Goal: Task Accomplishment & Management: Manage account settings

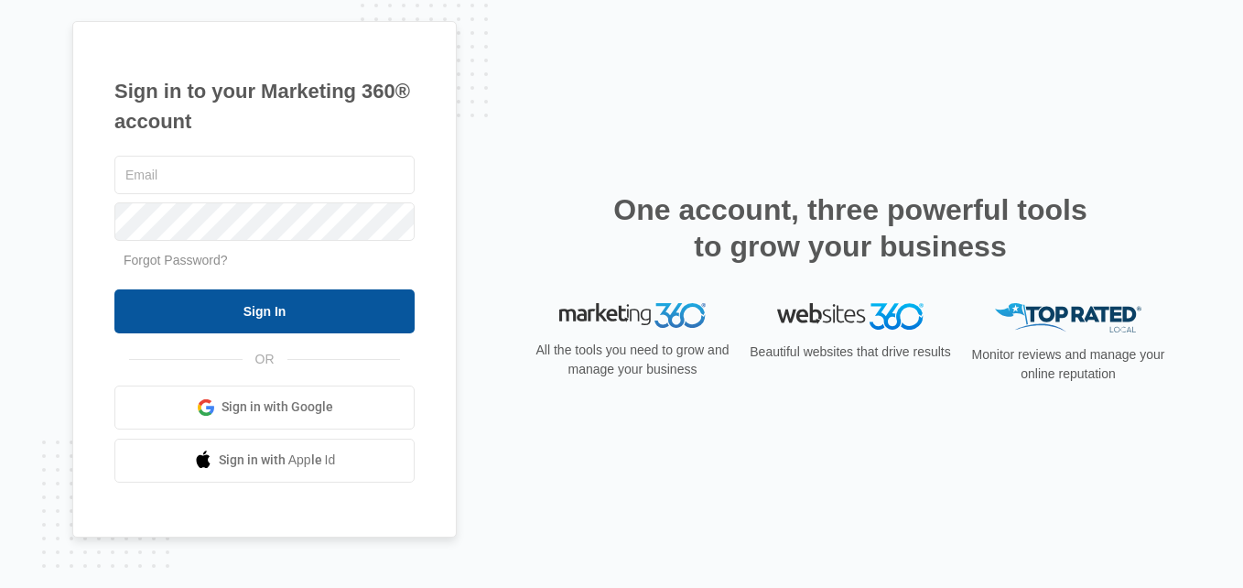
type input "[EMAIL_ADDRESS][DOMAIN_NAME]"
click at [354, 309] on input "Sign In" at bounding box center [264, 311] width 300 height 44
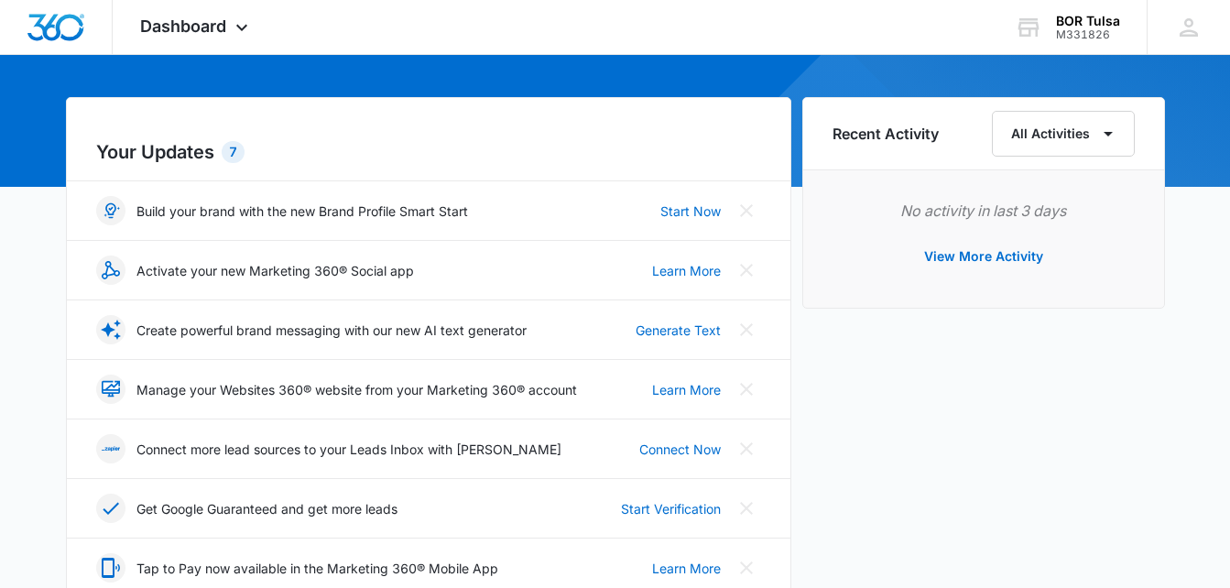
scroll to position [183, 0]
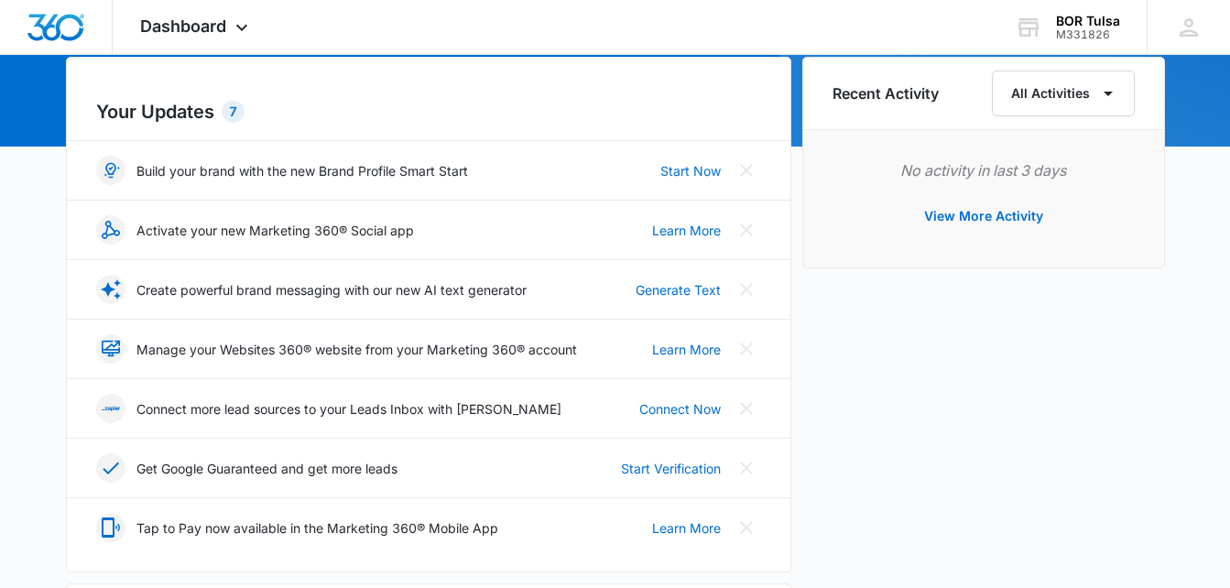
click at [680, 79] on div "Your Updates 7 Build your brand with the new Brand Profile Smart Start Start No…" at bounding box center [428, 314] width 725 height 515
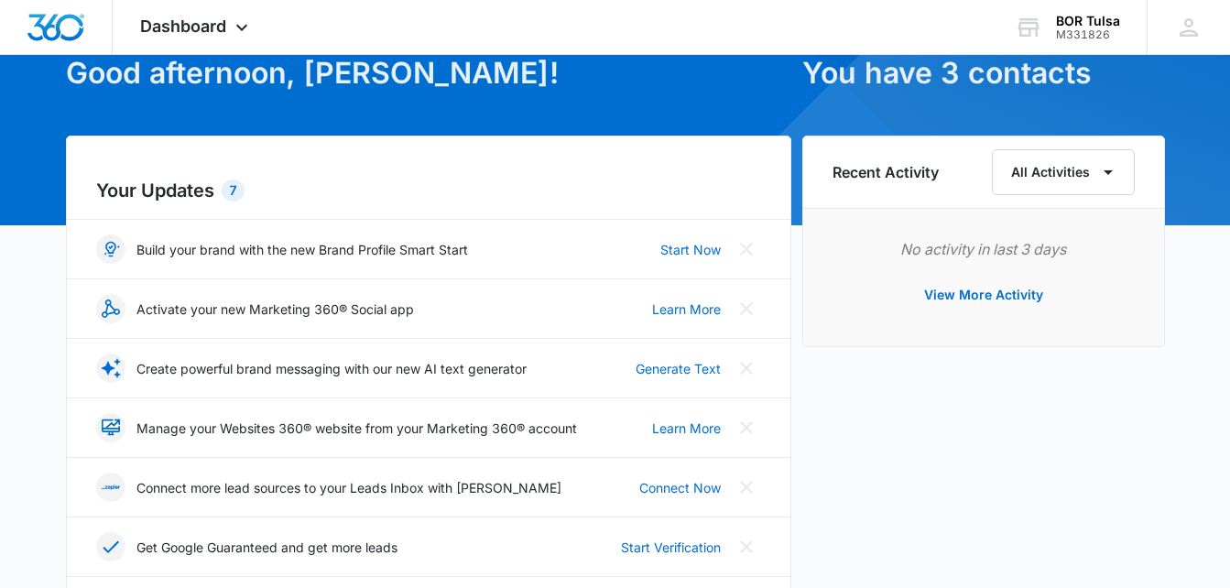
scroll to position [0, 0]
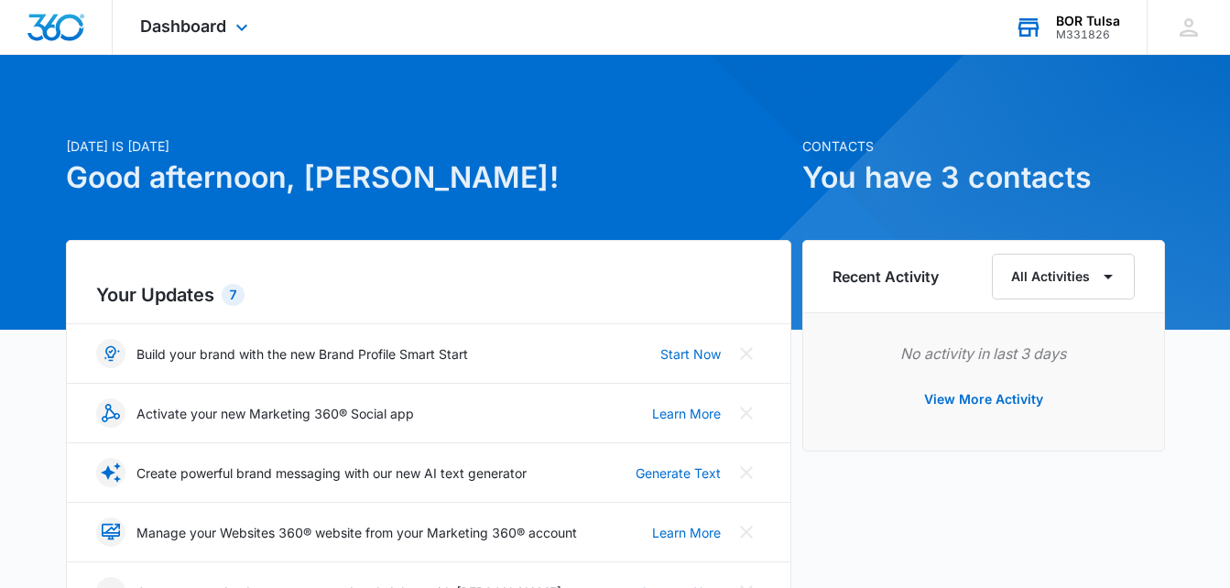
click at [1088, 30] on div "M331826" at bounding box center [1088, 34] width 64 height 13
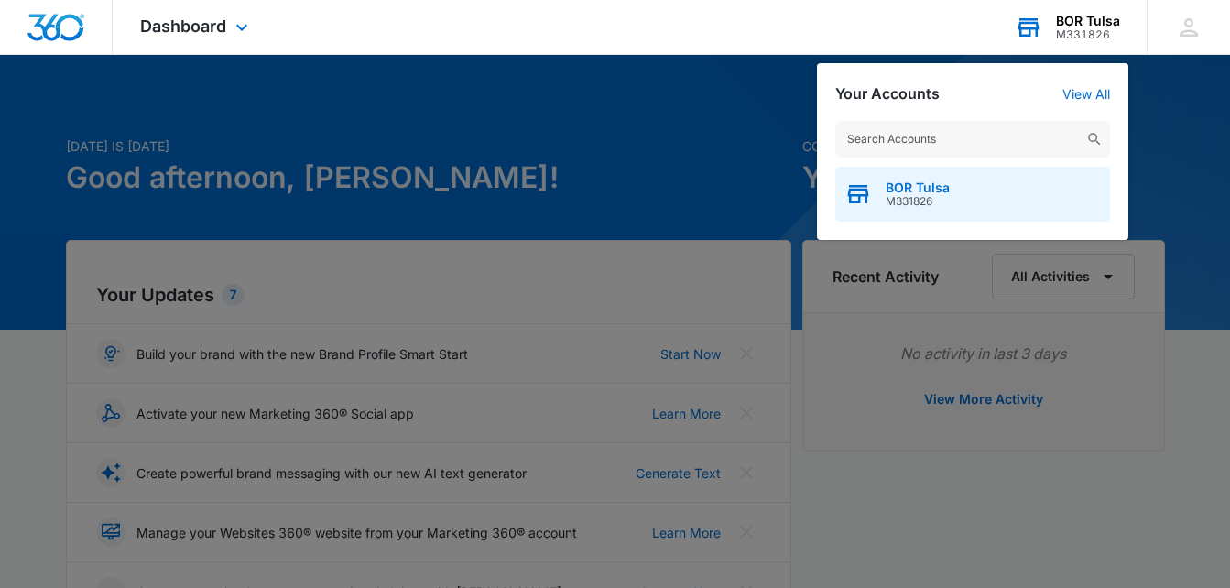
click at [899, 191] on span "BOR Tulsa" at bounding box center [917, 187] width 64 height 15
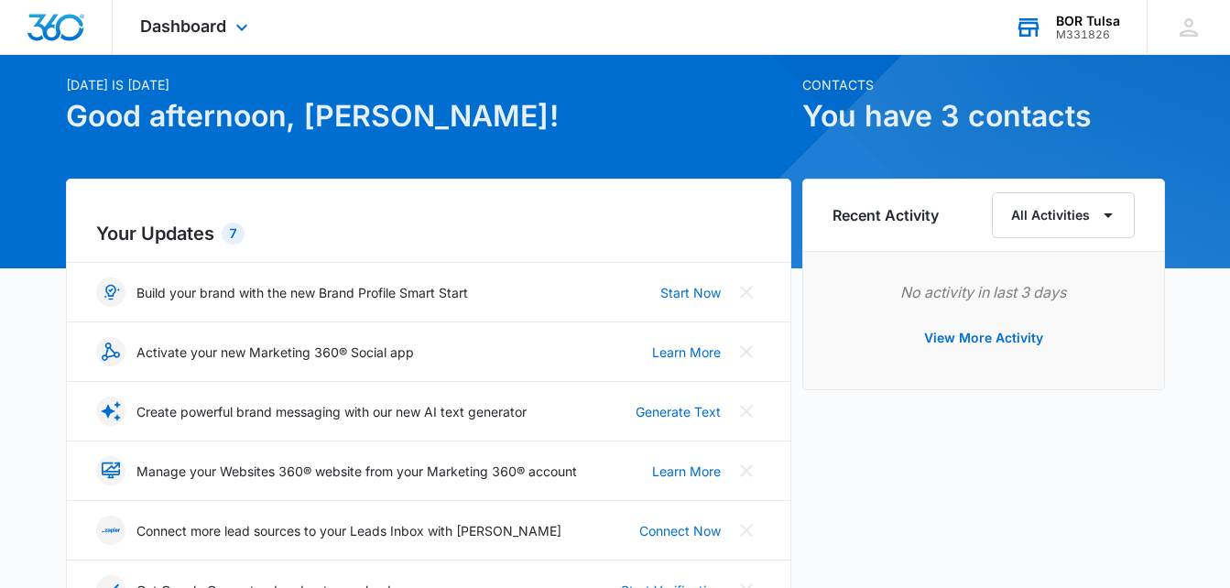
scroll to position [92, 0]
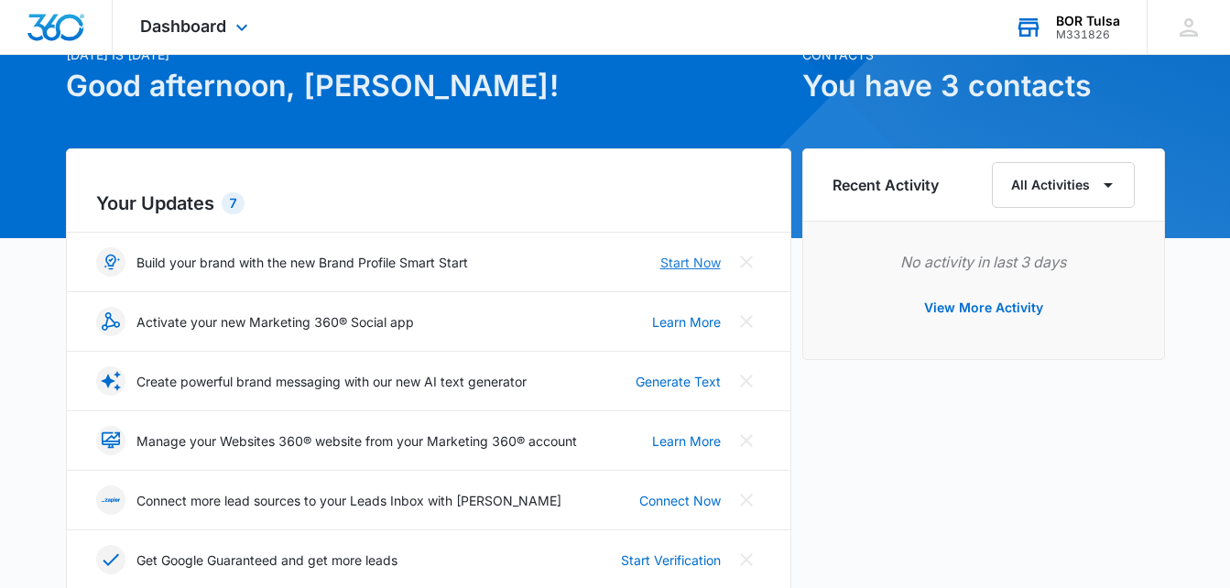
click at [694, 256] on link "Start Now" at bounding box center [690, 262] width 60 height 19
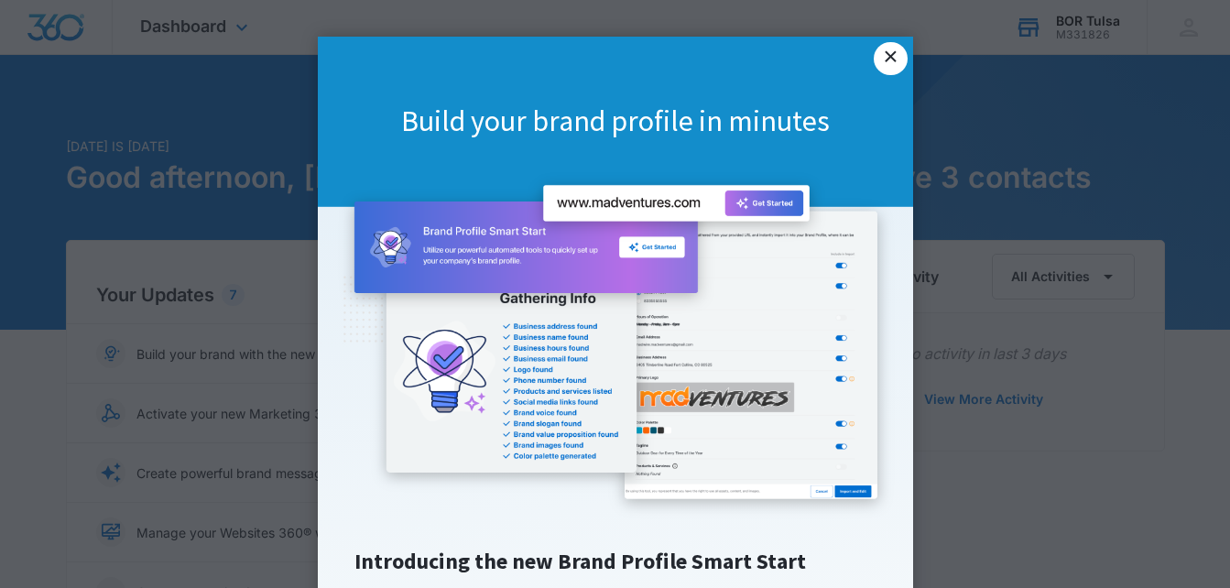
click at [881, 51] on link "×" at bounding box center [889, 58] width 33 height 33
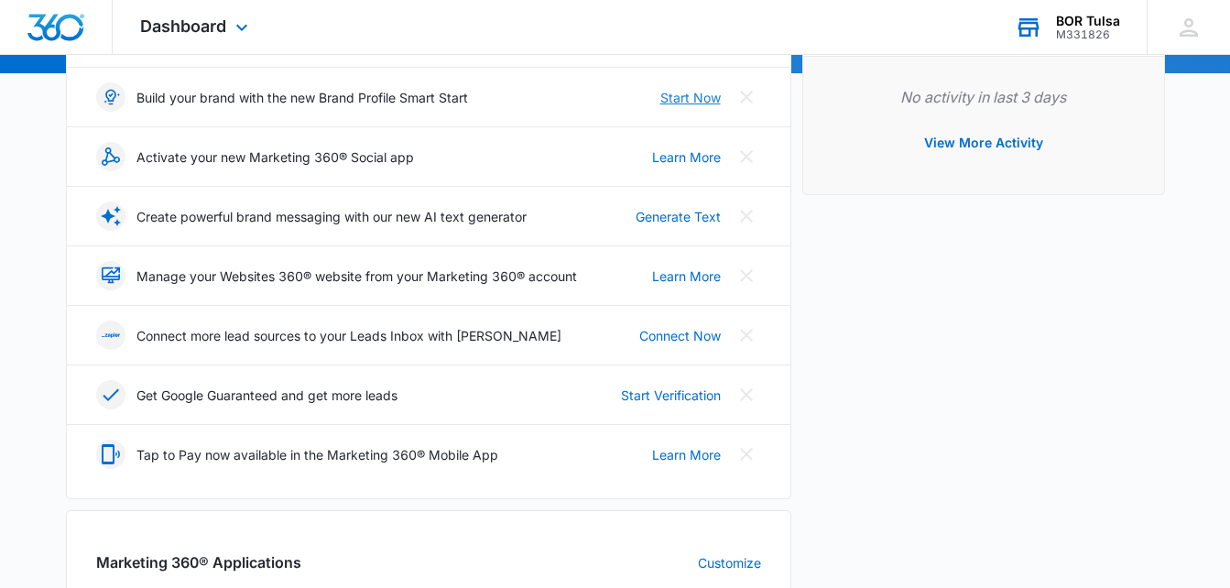
scroll to position [213, 0]
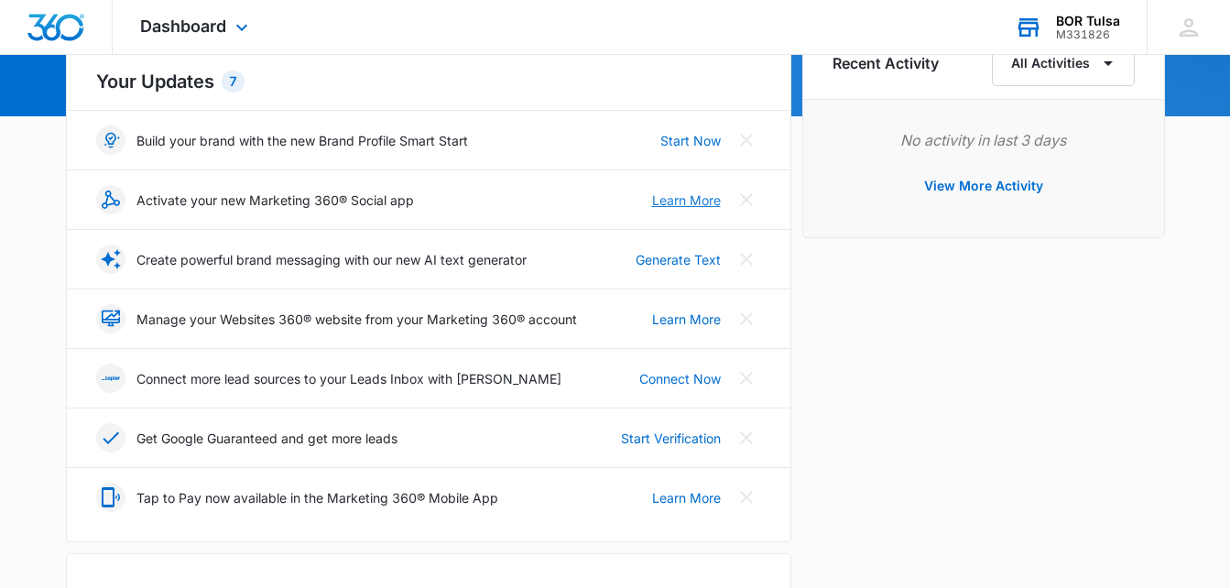
click at [694, 203] on link "Learn More" at bounding box center [686, 199] width 69 height 19
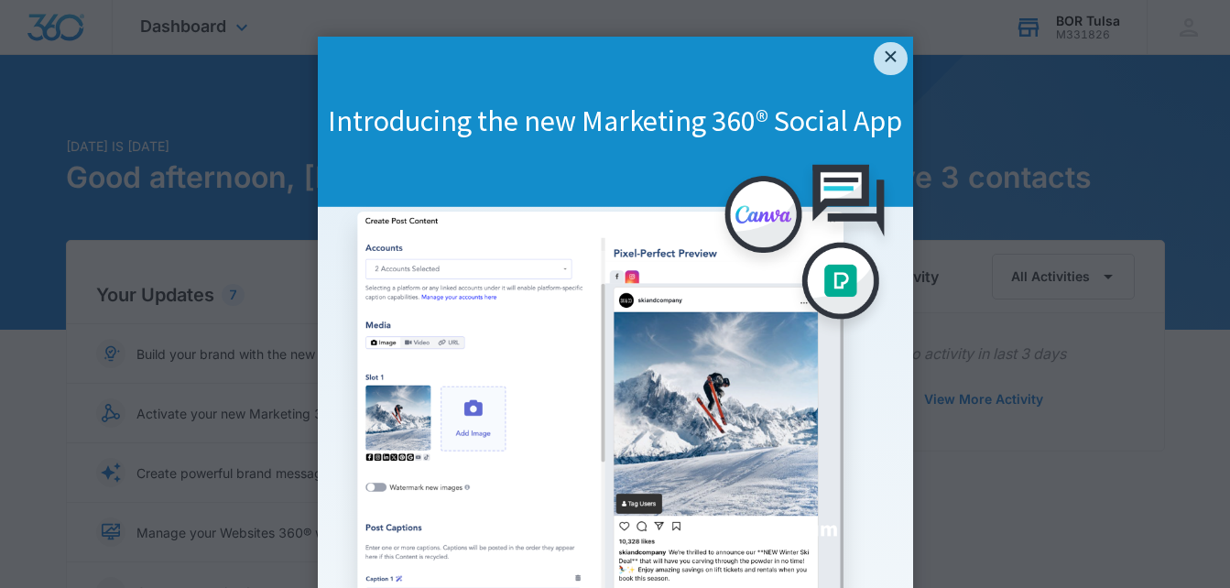
click at [883, 76] on div "Introducing the new Marketing 360® Social App" at bounding box center [615, 122] width 595 height 170
click at [876, 58] on link "×" at bounding box center [889, 58] width 33 height 33
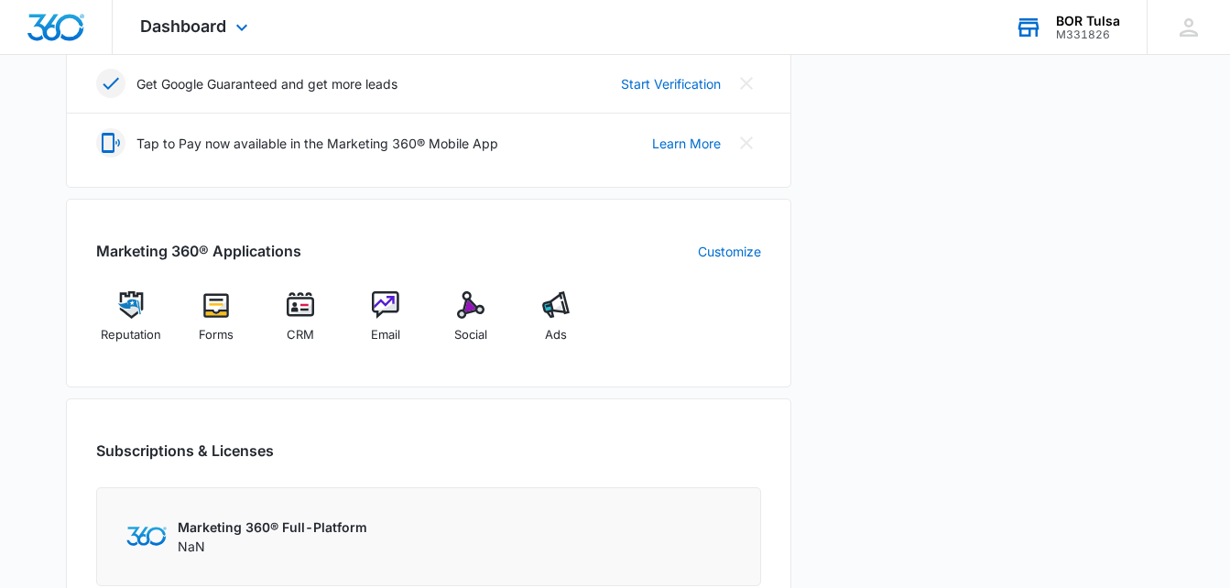
scroll to position [549, 0]
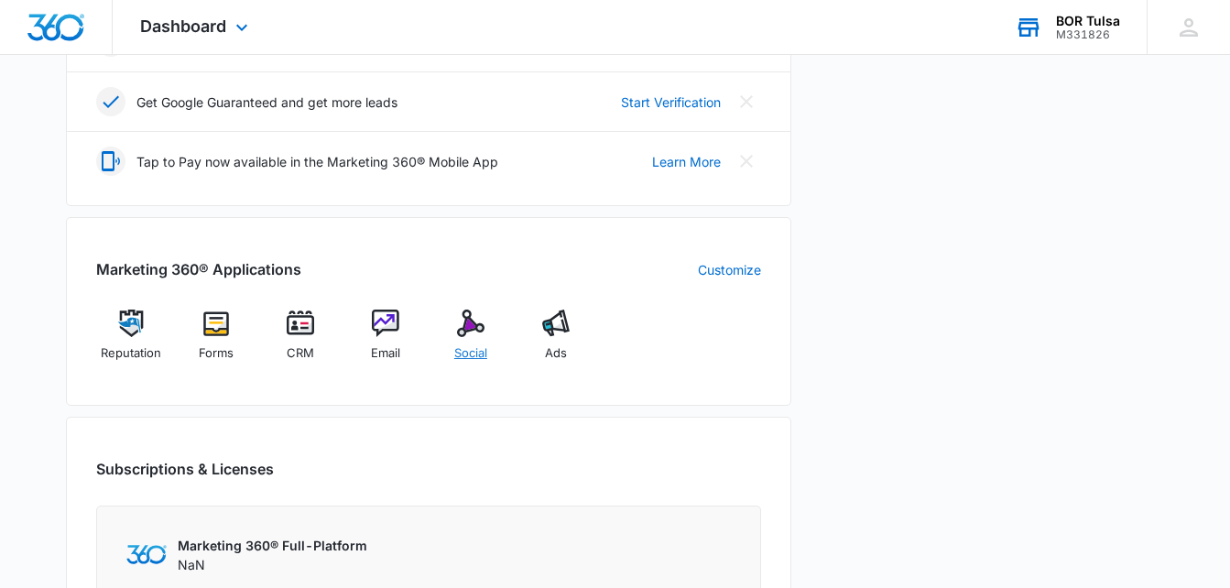
click at [457, 330] on img at bounding box center [470, 322] width 27 height 27
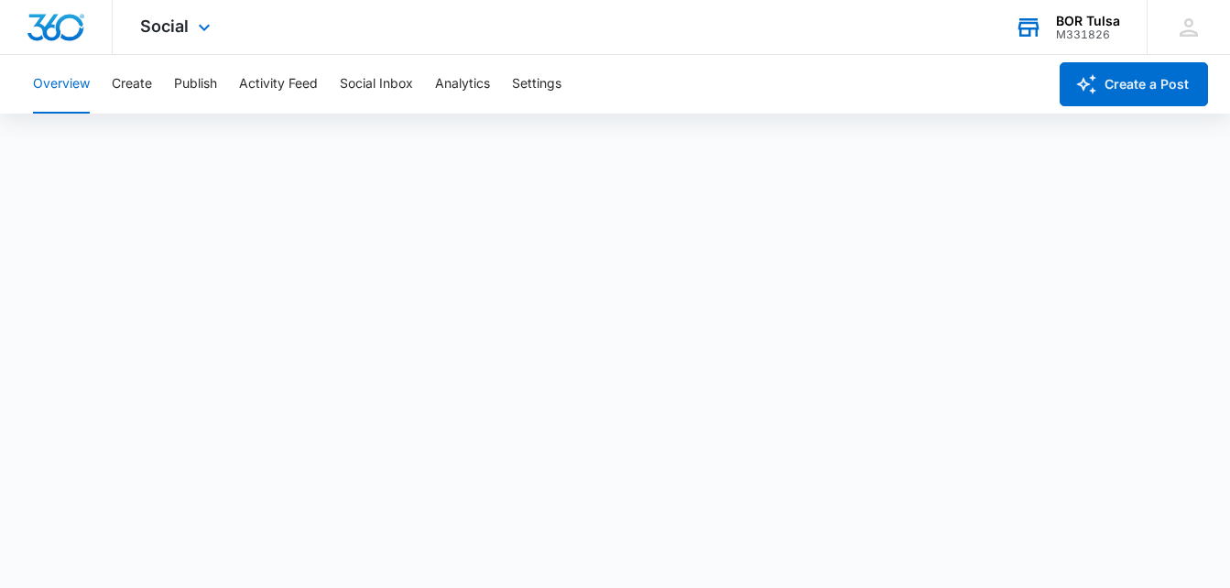
scroll to position [5, 0]
